Goal: Information Seeking & Learning: Learn about a topic

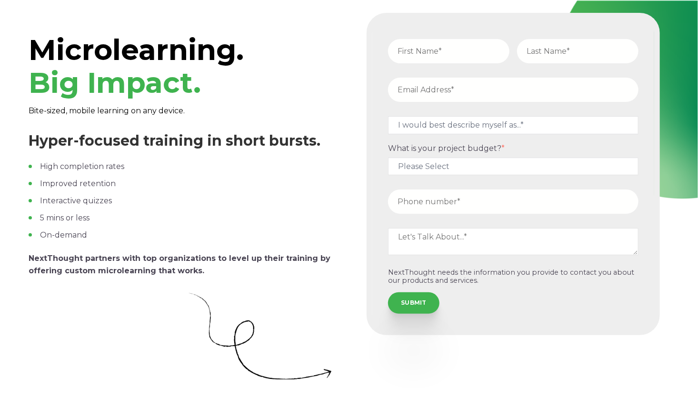
click at [180, 1] on div "Microlearning. Big Impact. Bite-sized, mobile learning on any device. Hyper-foc…" at bounding box center [349, 200] width 698 height 400
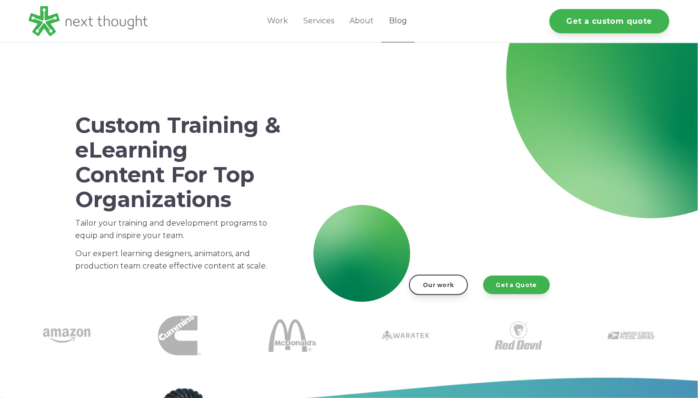
click at [395, 18] on link "Blog" at bounding box center [398, 21] width 33 height 42
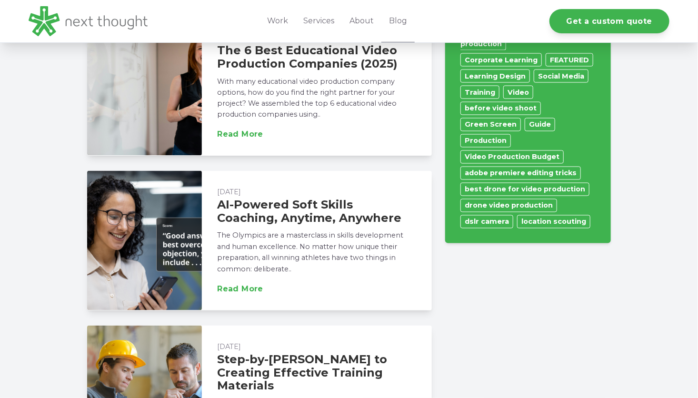
scroll to position [810, 0]
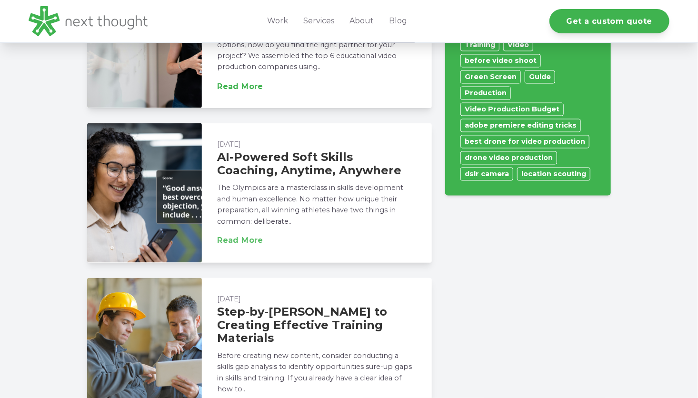
click at [247, 239] on link "Read More" at bounding box center [240, 241] width 46 height 8
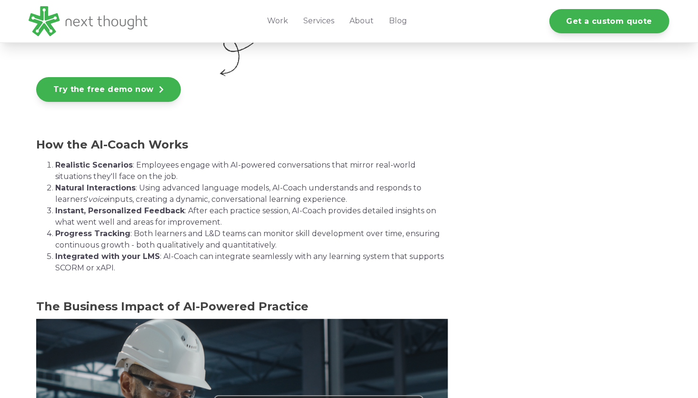
scroll to position [1763, 0]
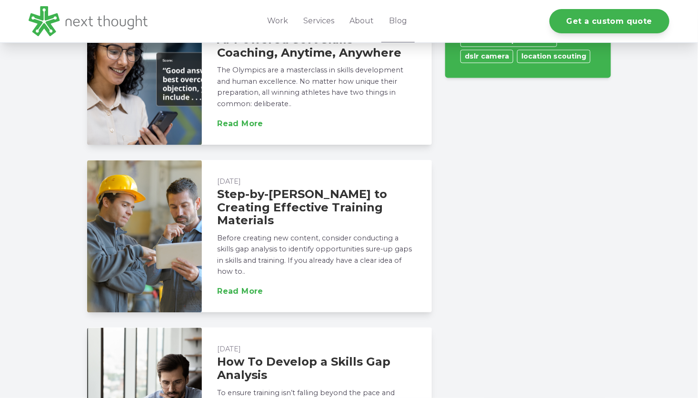
scroll to position [804, 0]
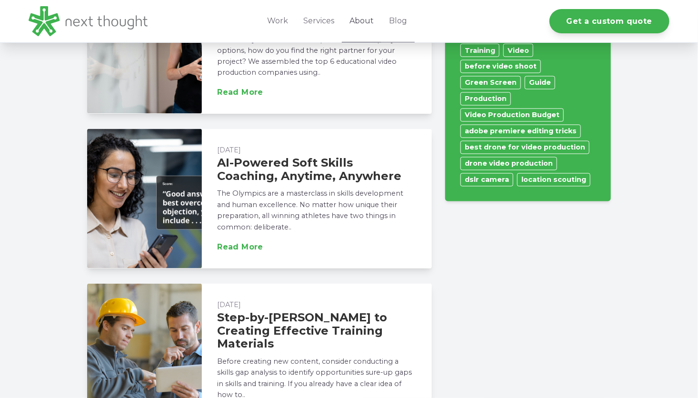
click at [367, 19] on link "About" at bounding box center [362, 21] width 40 height 42
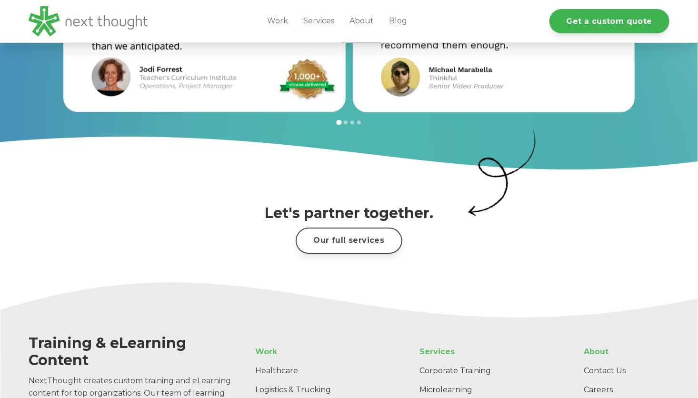
scroll to position [1477, 0]
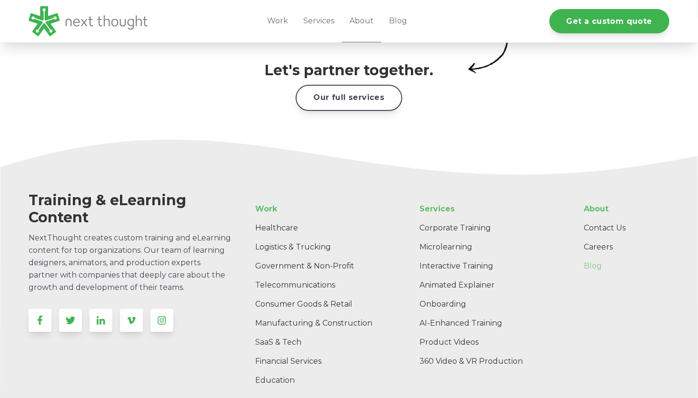
click at [589, 257] on link "Blog" at bounding box center [622, 266] width 93 height 19
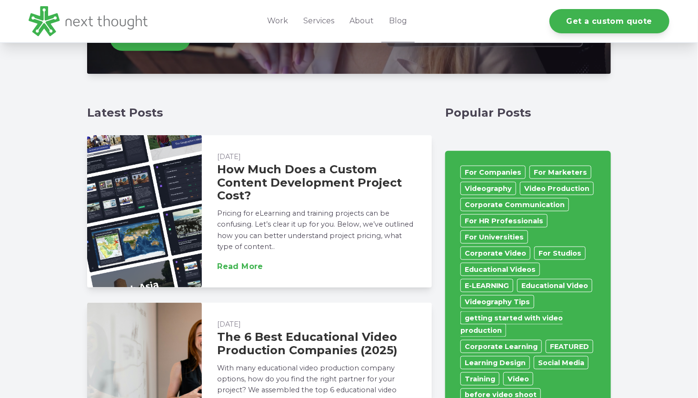
scroll to position [476, 0]
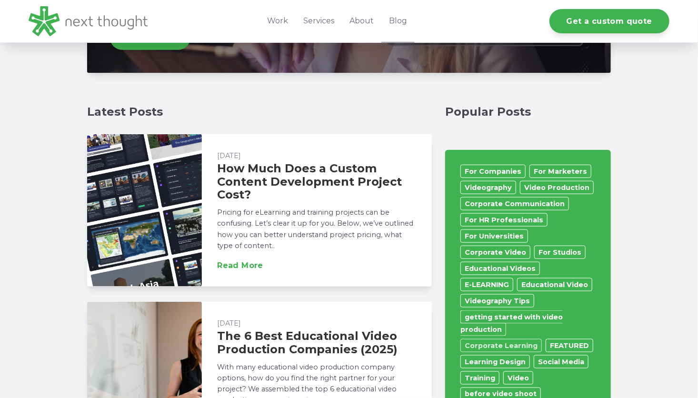
click at [498, 339] on link "Corporate Learning" at bounding box center [501, 345] width 81 height 13
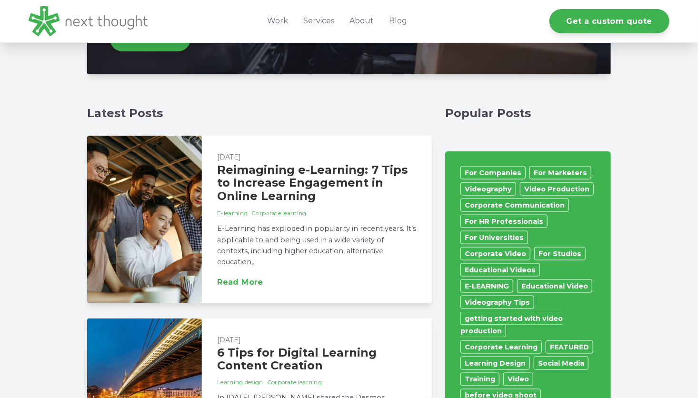
scroll to position [524, 0]
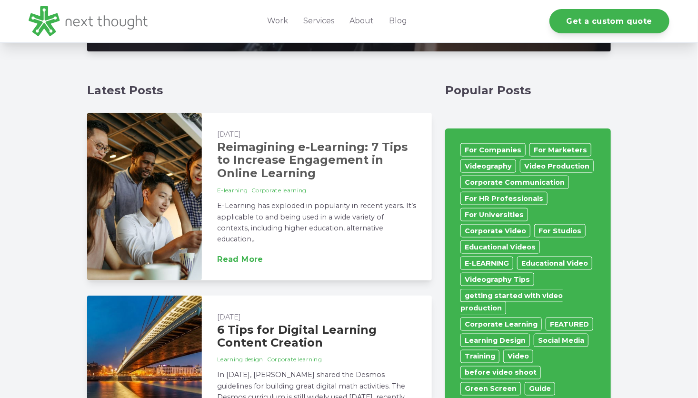
click at [252, 152] on link "Reimagining e-Learning: 7 Tips to Increase Engagement in Online Learning" at bounding box center [312, 160] width 191 height 40
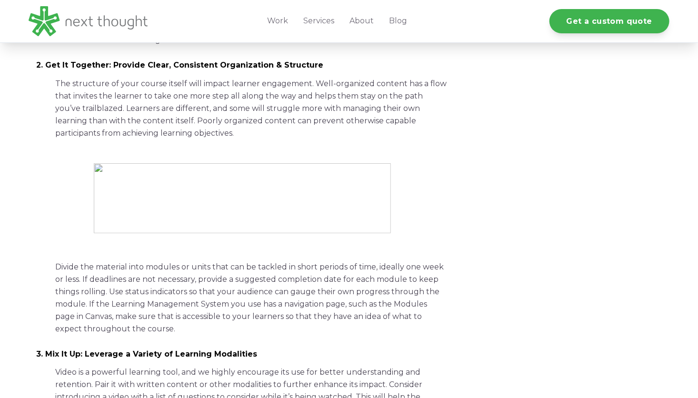
scroll to position [905, 0]
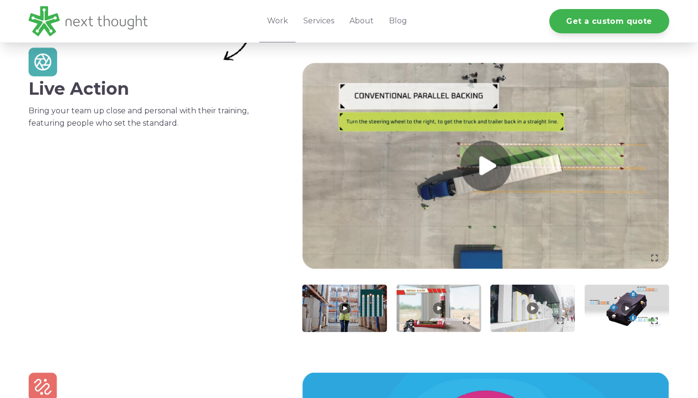
scroll to position [333, 0]
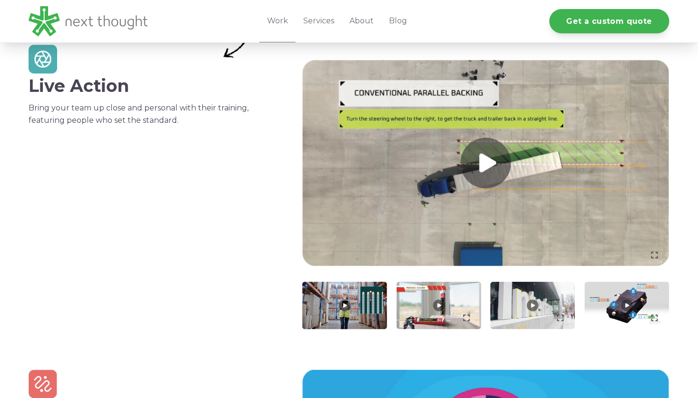
click at [479, 171] on link at bounding box center [486, 163] width 367 height 207
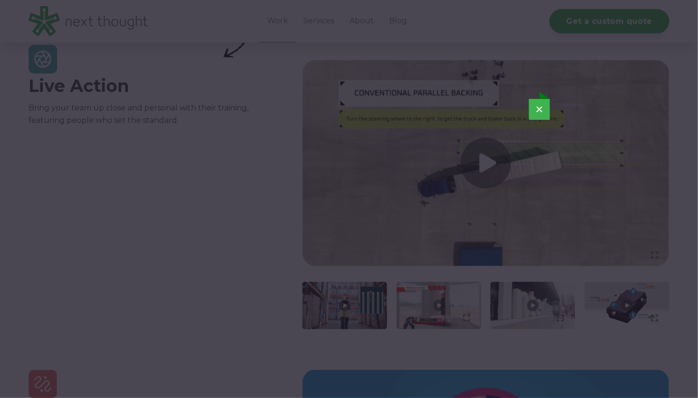
click at [541, 111] on button "×" at bounding box center [539, 109] width 21 height 21
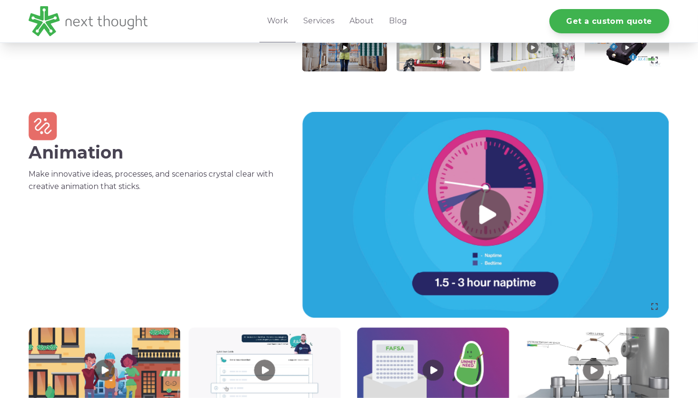
scroll to position [619, 0]
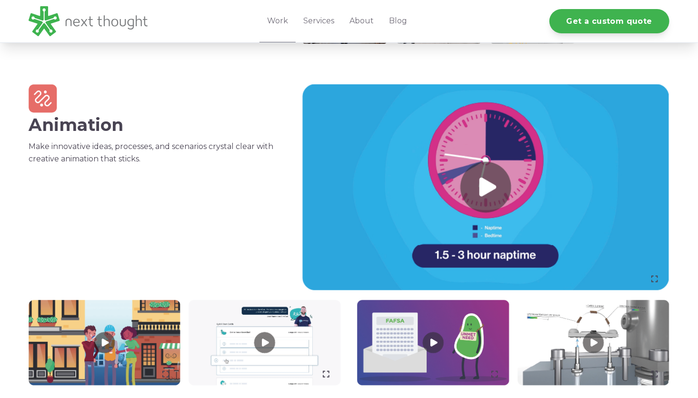
click at [485, 185] on link at bounding box center [486, 187] width 367 height 207
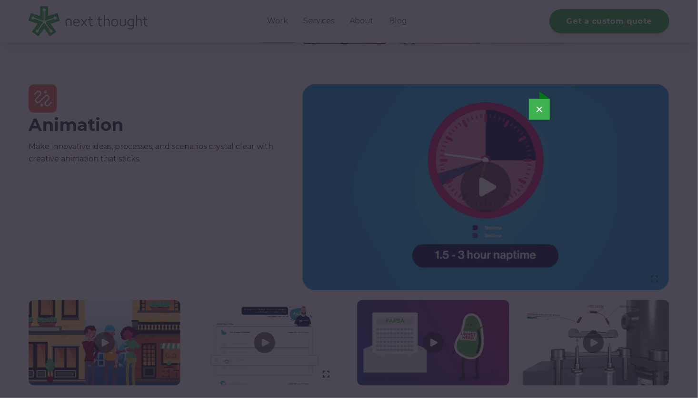
click at [538, 111] on button "×" at bounding box center [539, 109] width 21 height 21
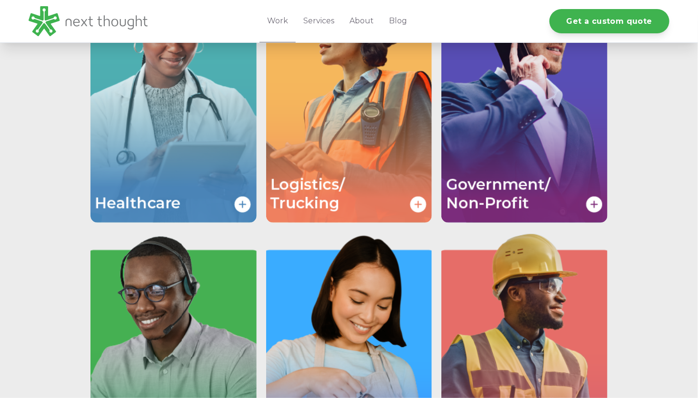
scroll to position [1572, 0]
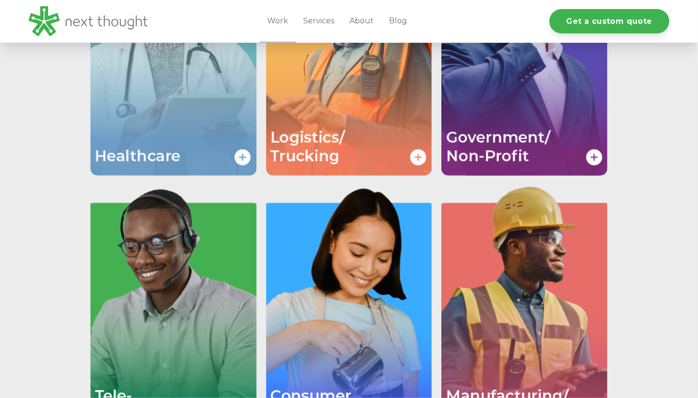
click at [237, 162] on img "Image grid with {{ image_count }} images." at bounding box center [174, 51] width 166 height 249
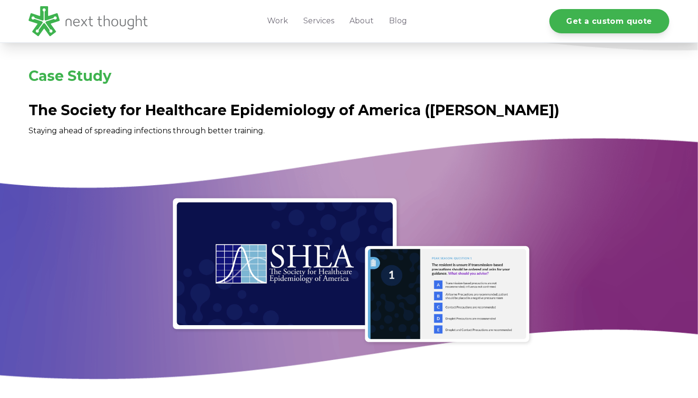
scroll to position [1667, 0]
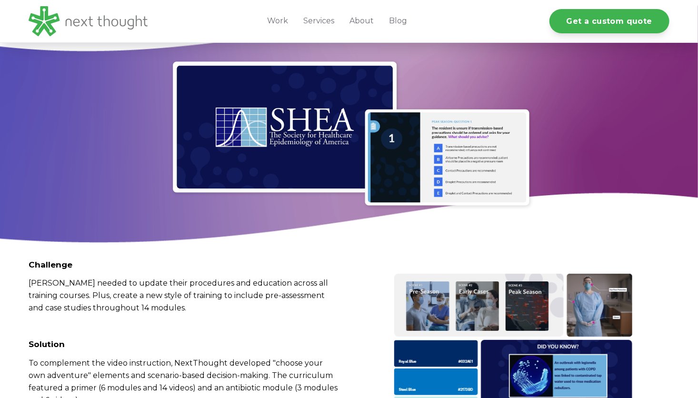
click at [307, 112] on img at bounding box center [349, 134] width 641 height 153
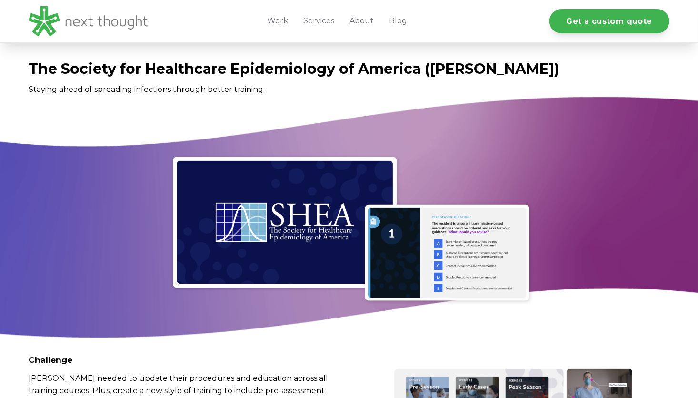
scroll to position [1524, 0]
